Goal: Transaction & Acquisition: Purchase product/service

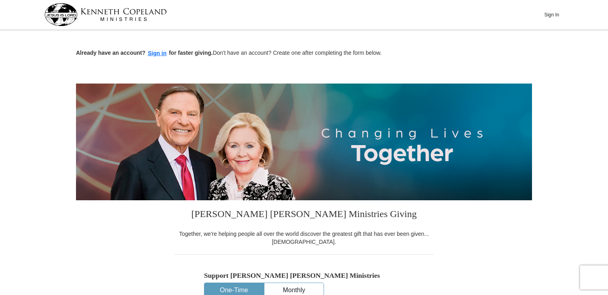
click at [552, 12] on button "Sign In" at bounding box center [552, 14] width 24 height 12
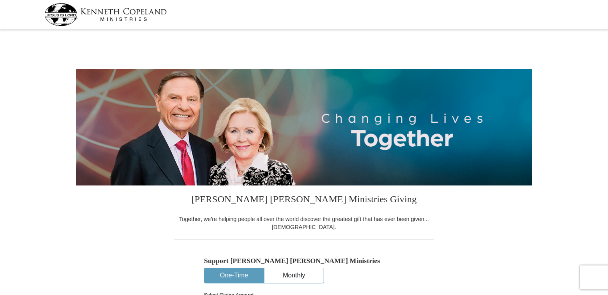
select select "HI"
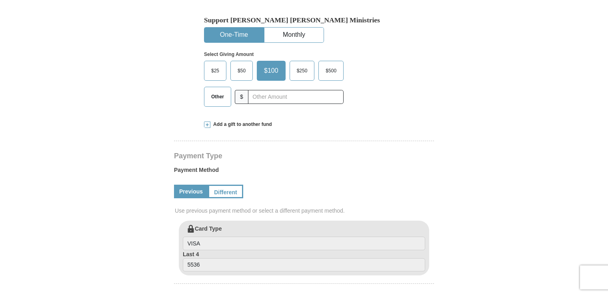
scroll to position [251, 0]
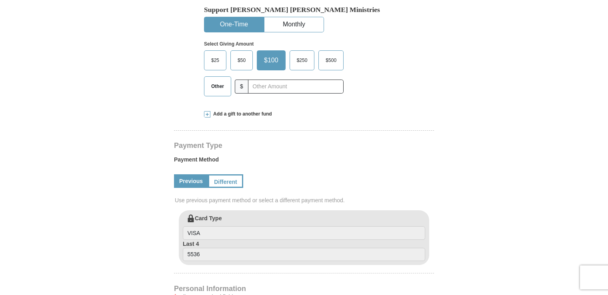
click at [243, 64] on span "$50" at bounding box center [242, 60] width 16 height 12
click at [0, 0] on input "$50" at bounding box center [0, 0] width 0 height 0
click at [206, 116] on span at bounding box center [207, 114] width 6 height 6
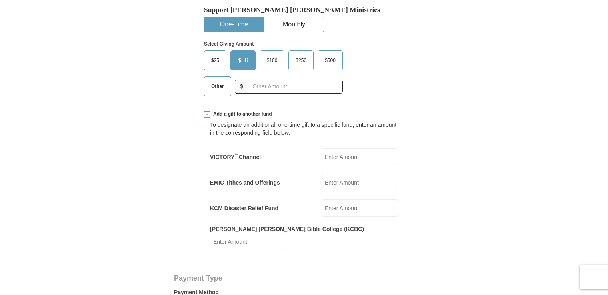
click at [340, 212] on input "KCM Disaster Relief Fund" at bounding box center [360, 208] width 76 height 17
type input "50"
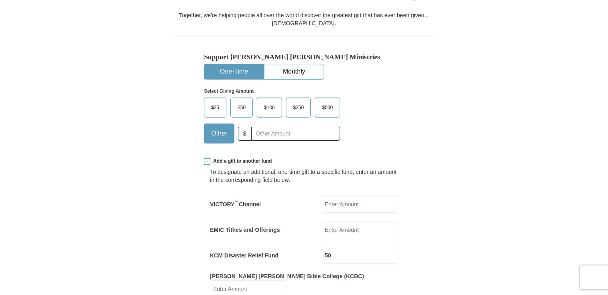
scroll to position [192, 0]
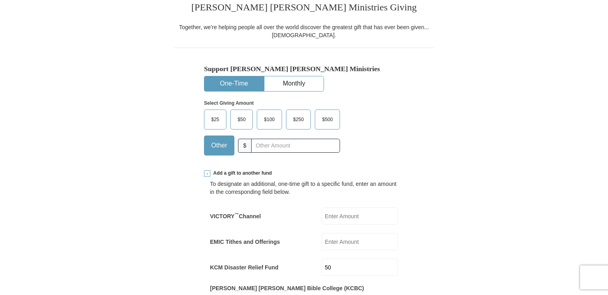
click at [239, 118] on span "$50" at bounding box center [242, 120] width 16 height 12
click at [0, 0] on input "$50" at bounding box center [0, 0] width 0 height 0
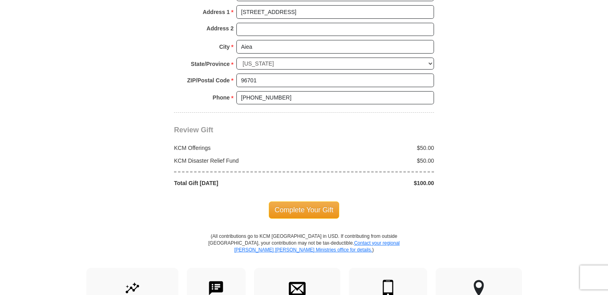
scroll to position [793, 0]
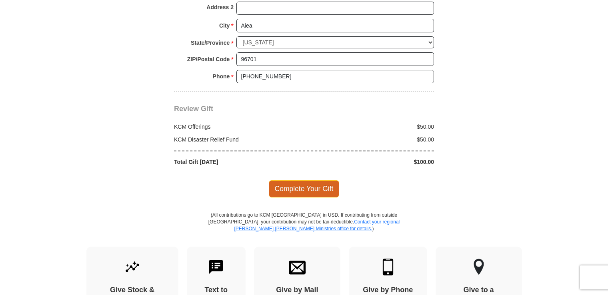
click at [288, 180] on span "Complete Your Gift" at bounding box center [304, 188] width 71 height 17
